Goal: Check status: Check status

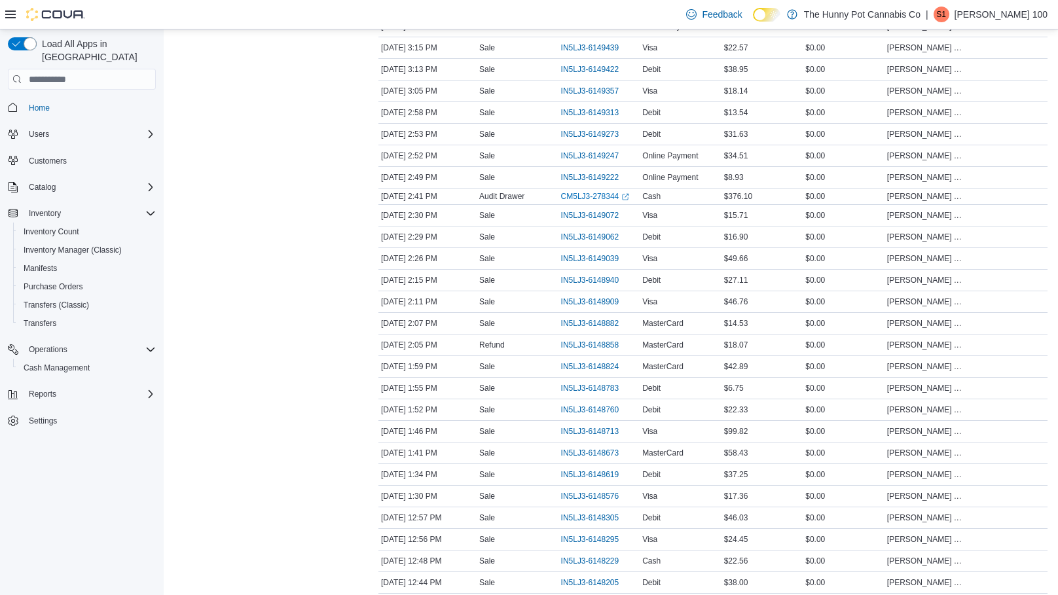
scroll to position [1944, 0]
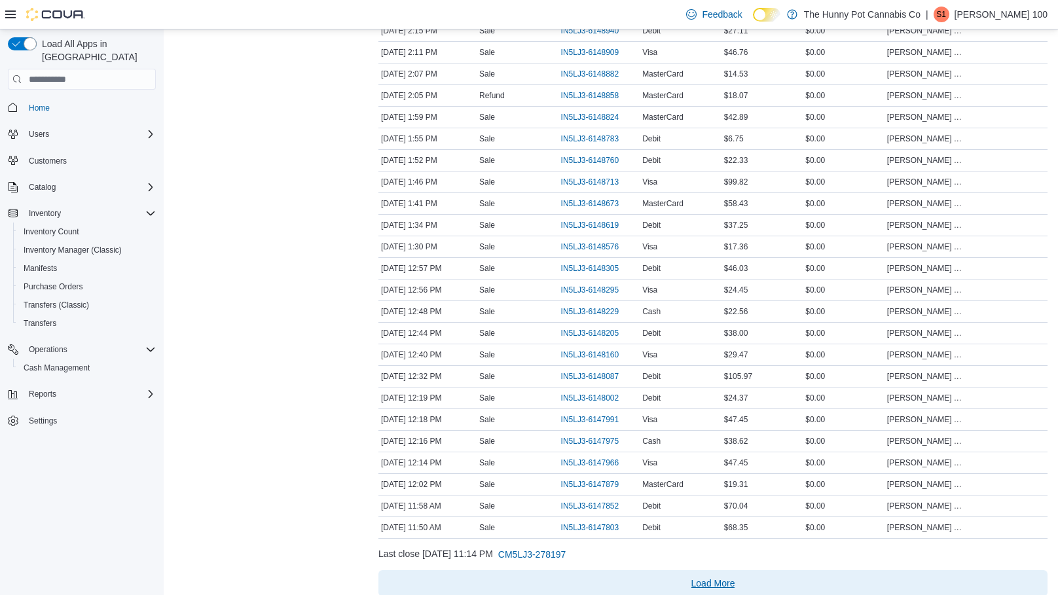
click at [680, 570] on span "Load More" at bounding box center [713, 583] width 659 height 26
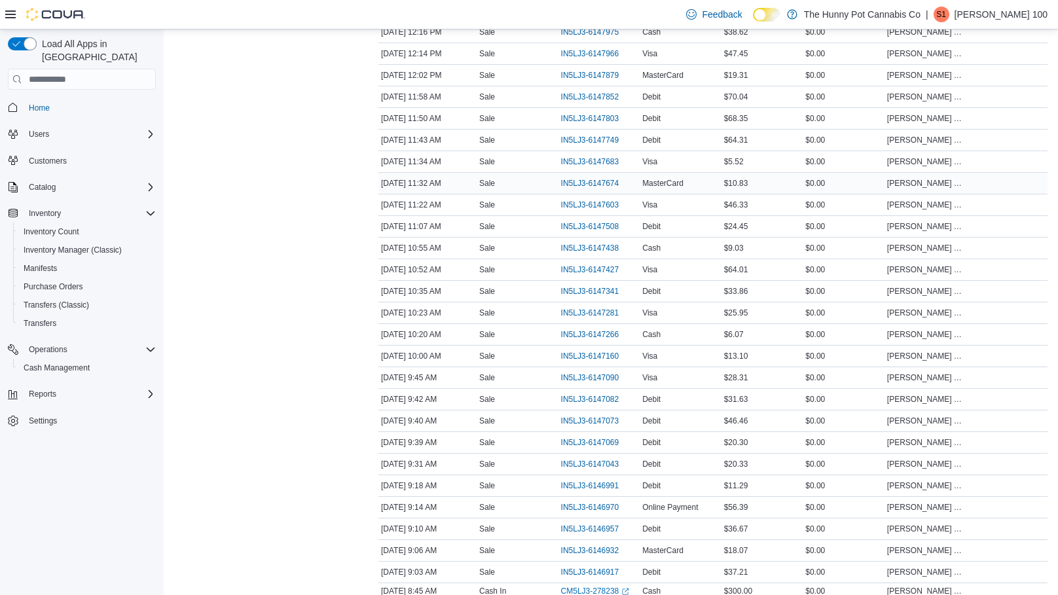
scroll to position [2411, 0]
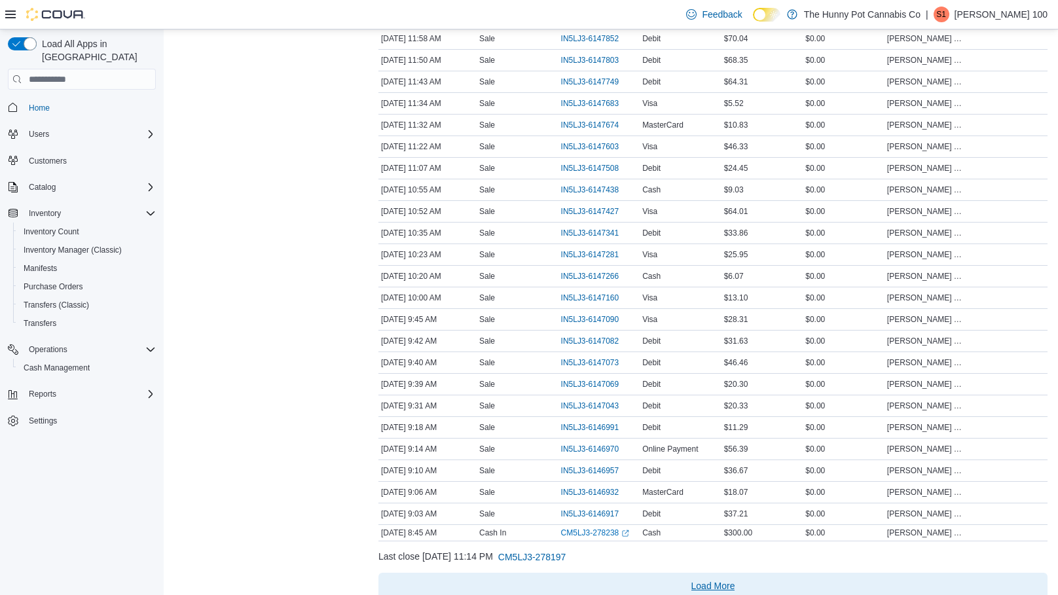
click at [812, 573] on span "Load More" at bounding box center [713, 586] width 659 height 26
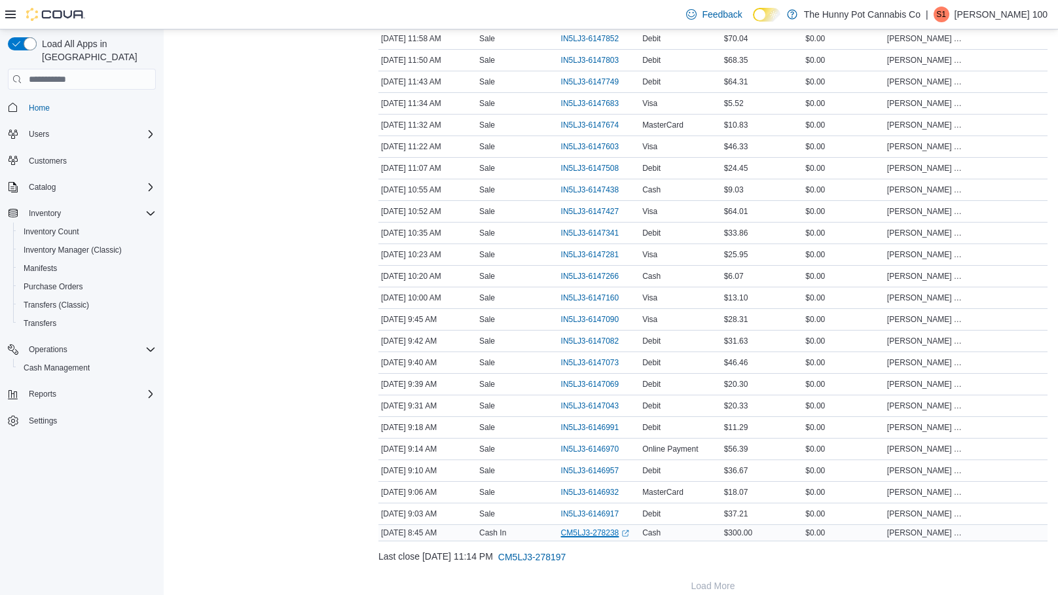
click at [603, 528] on link "CM5LJ3-278238 (opens in a new tab or window)" at bounding box center [595, 533] width 69 height 10
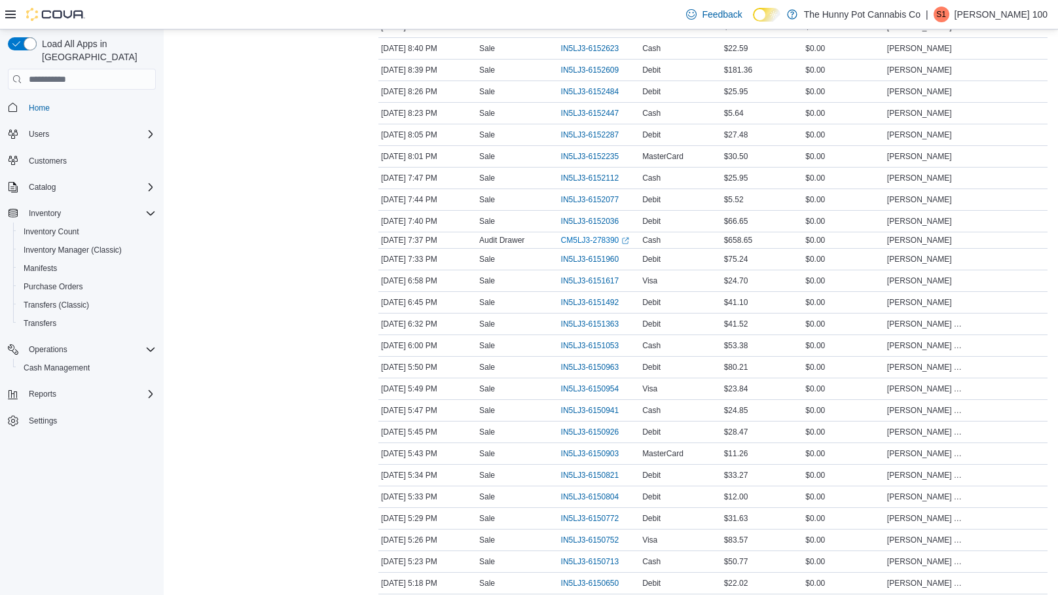
scroll to position [0, 0]
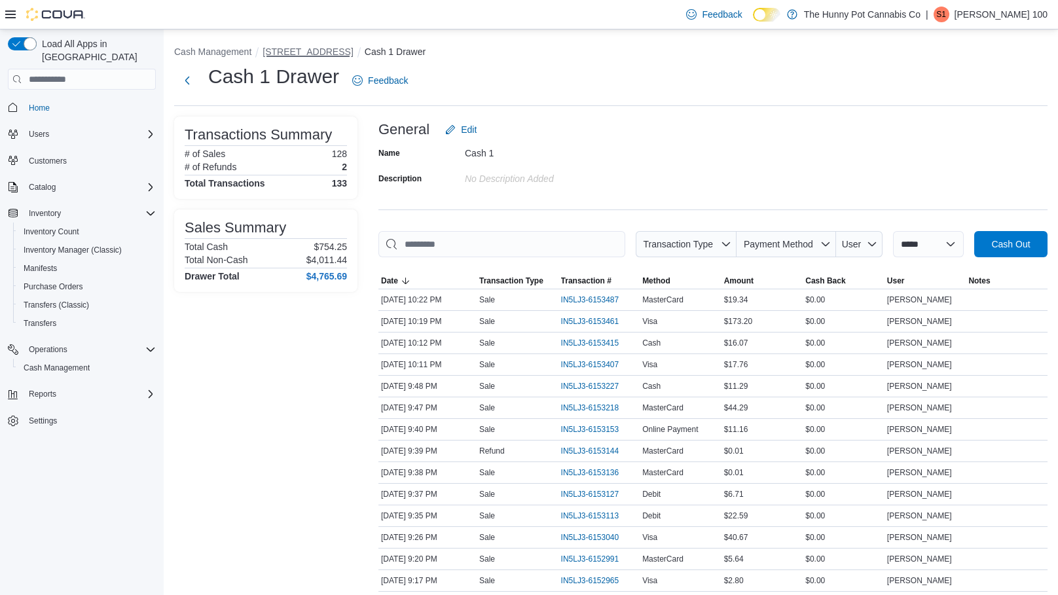
click at [264, 52] on button "[STREET_ADDRESS]" at bounding box center [308, 51] width 90 height 10
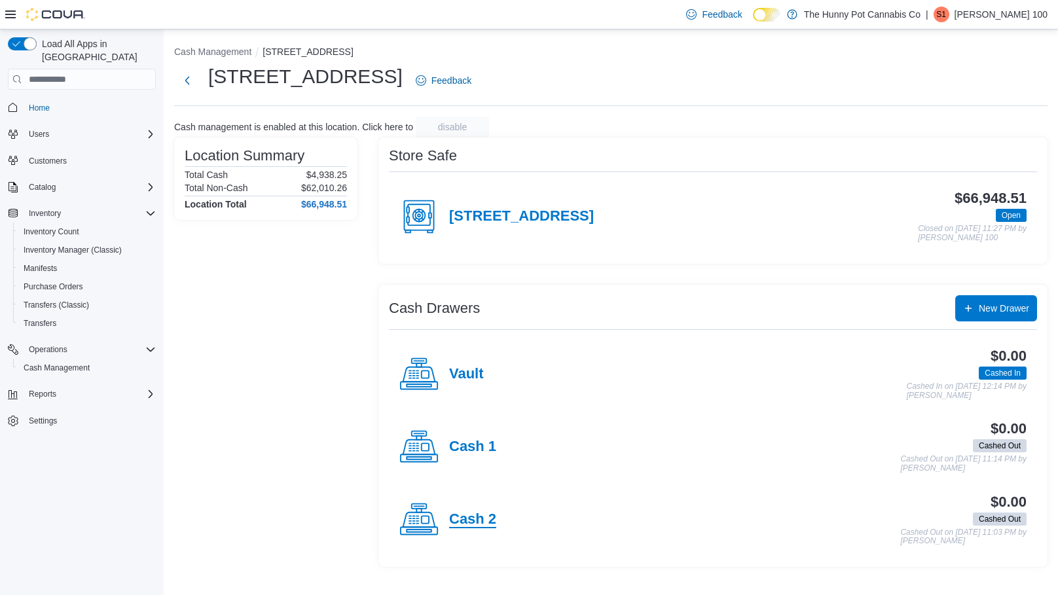
click at [475, 516] on h4 "Cash 2" at bounding box center [472, 519] width 47 height 17
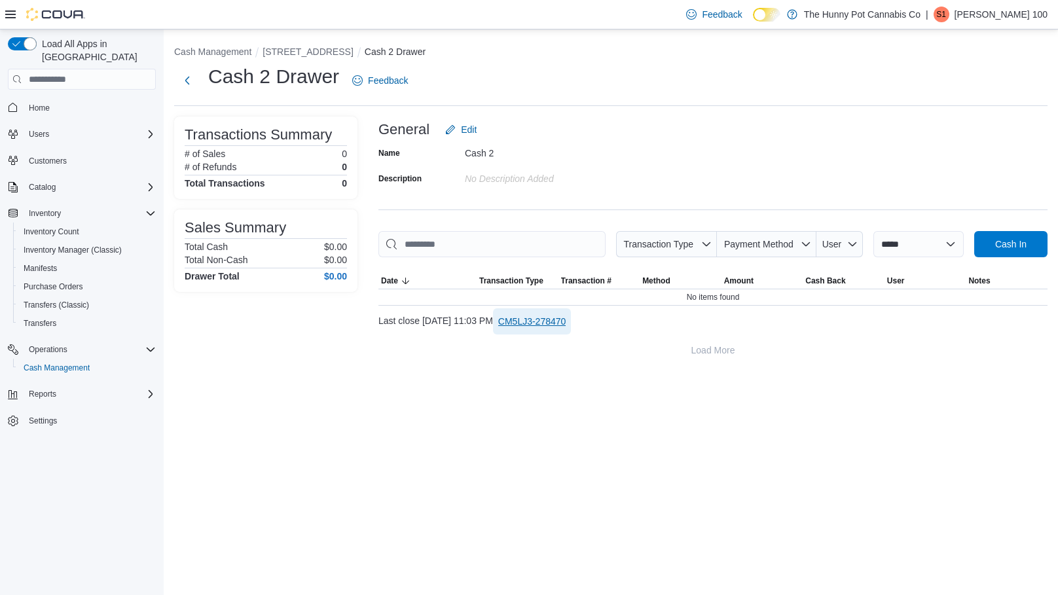
click at [552, 324] on span "CM5LJ3-278470" at bounding box center [532, 321] width 68 height 13
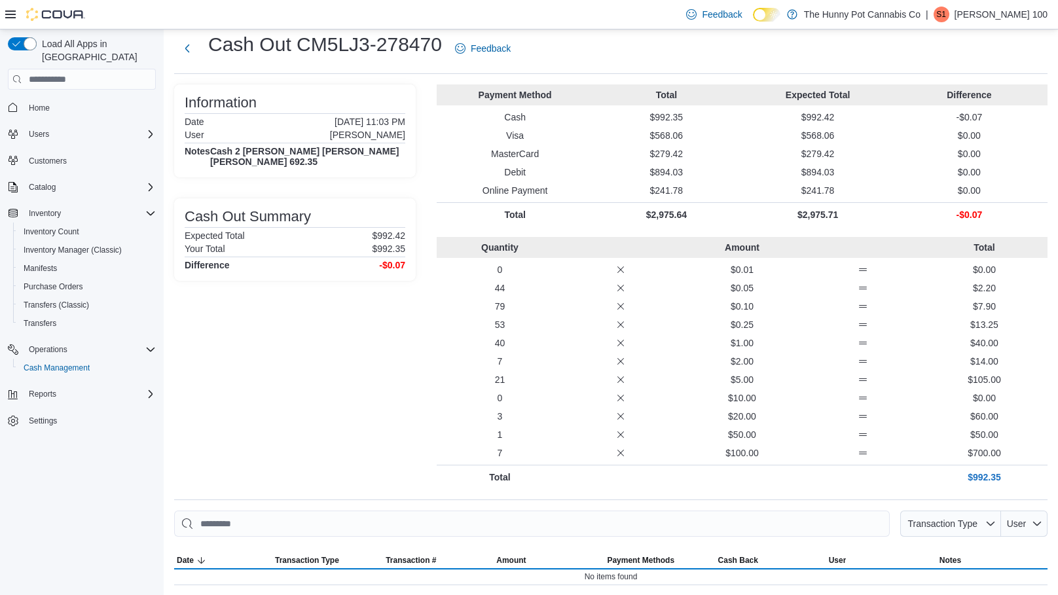
scroll to position [29, 0]
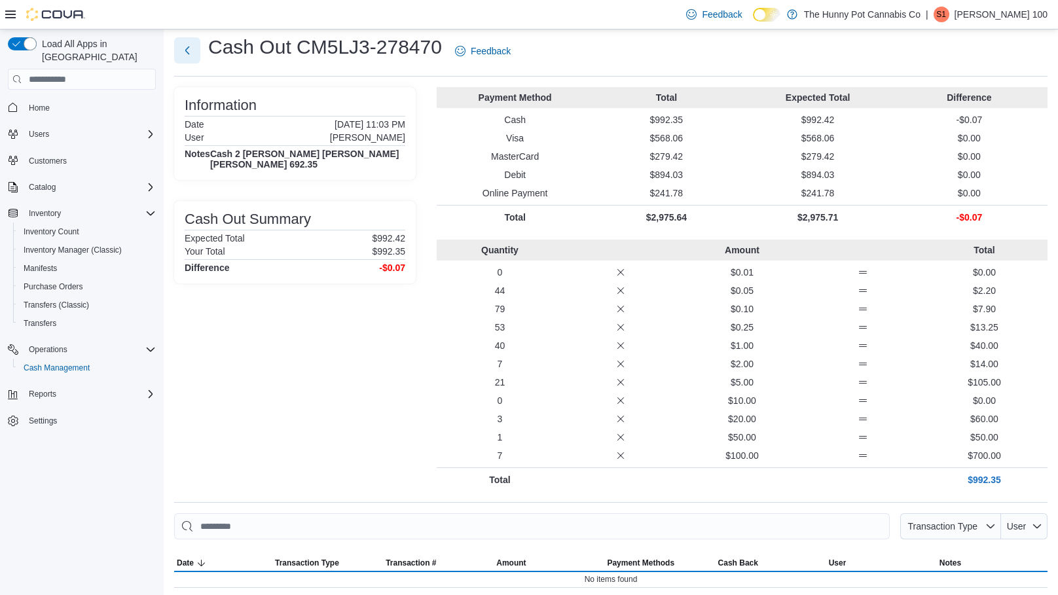
click at [189, 46] on button "Next" at bounding box center [187, 50] width 26 height 26
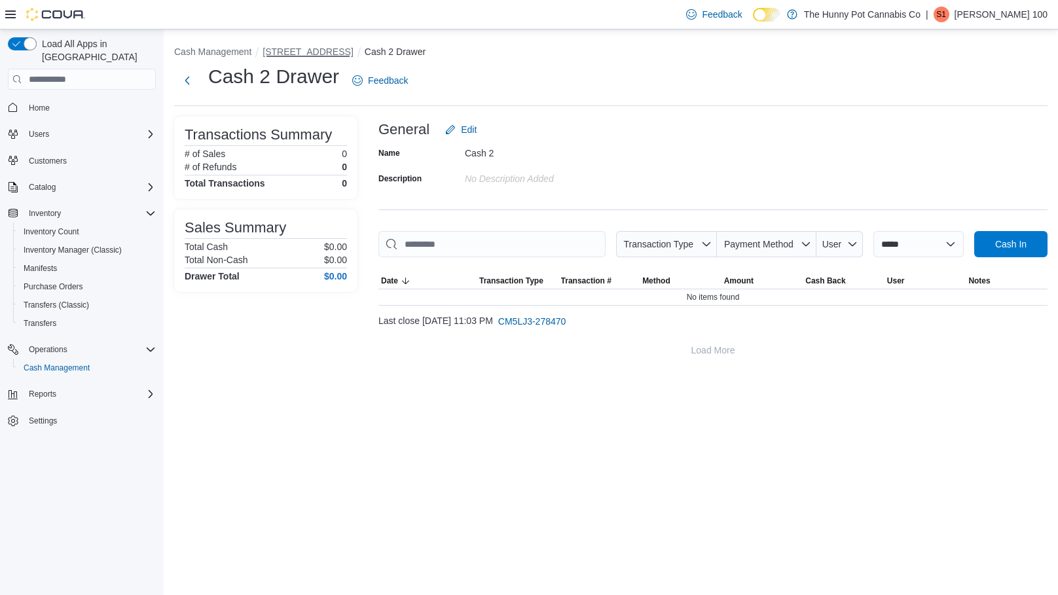
click at [287, 52] on button "[STREET_ADDRESS]" at bounding box center [308, 51] width 90 height 10
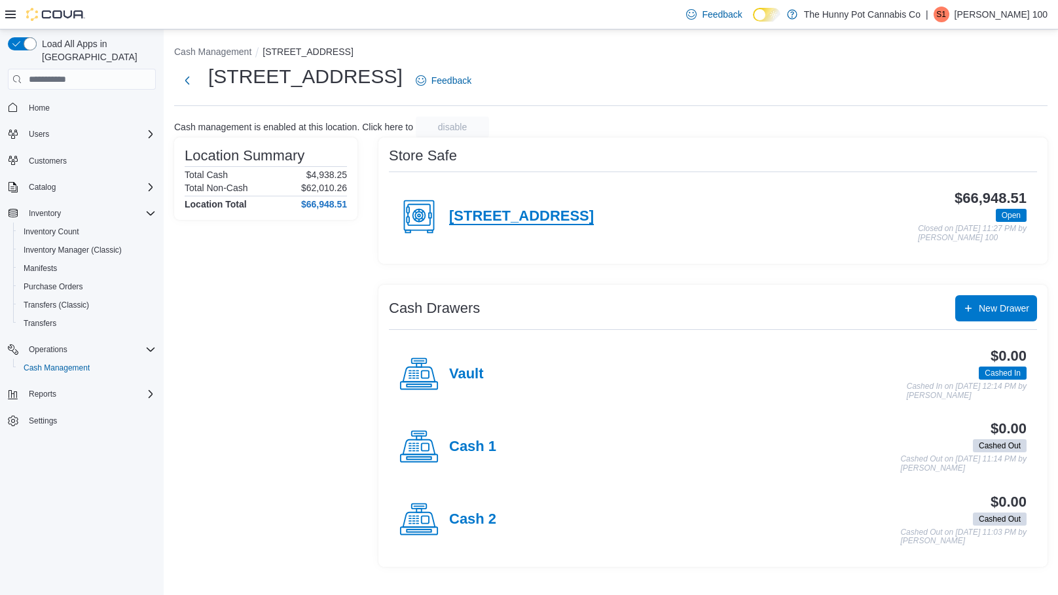
click at [501, 211] on h4 "[STREET_ADDRESS]" at bounding box center [521, 216] width 145 height 17
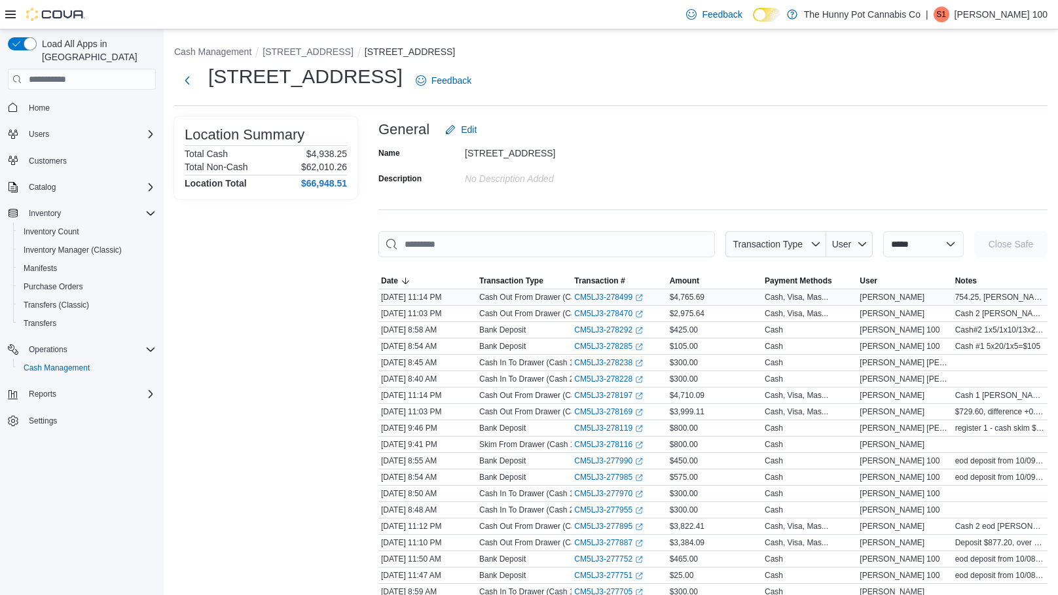
click at [551, 303] on div "Cash Out From Drawer (Cash 1)" at bounding box center [524, 297] width 95 height 16
click at [585, 380] on link "CM5LJ3-278228 (opens in a new tab or window)" at bounding box center [608, 379] width 69 height 10
